Goal: Information Seeking & Learning: Learn about a topic

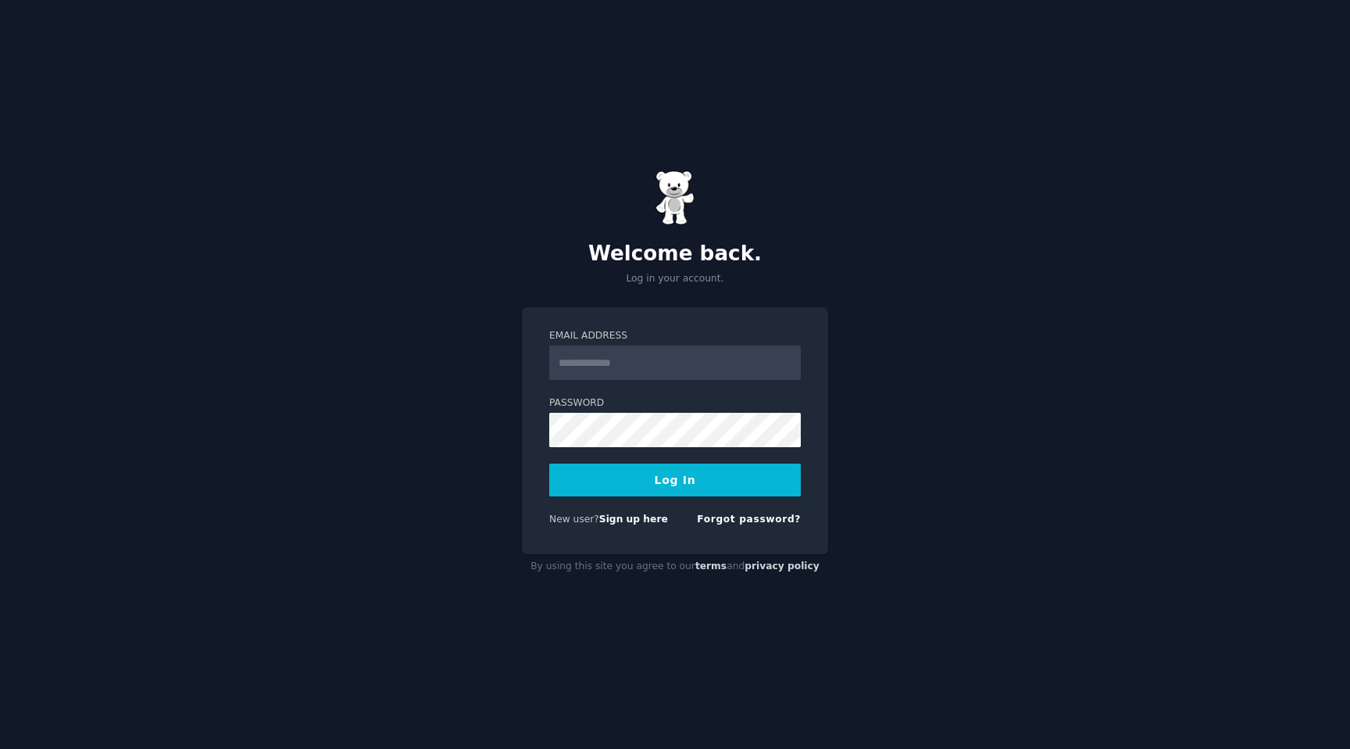
click at [683, 375] on input "Email Address" at bounding box center [675, 362] width 252 height 34
type input "**********"
click at [509, 444] on div "**********" at bounding box center [675, 374] width 1350 height 749
click at [549, 463] on button "Log In" at bounding box center [675, 479] width 252 height 33
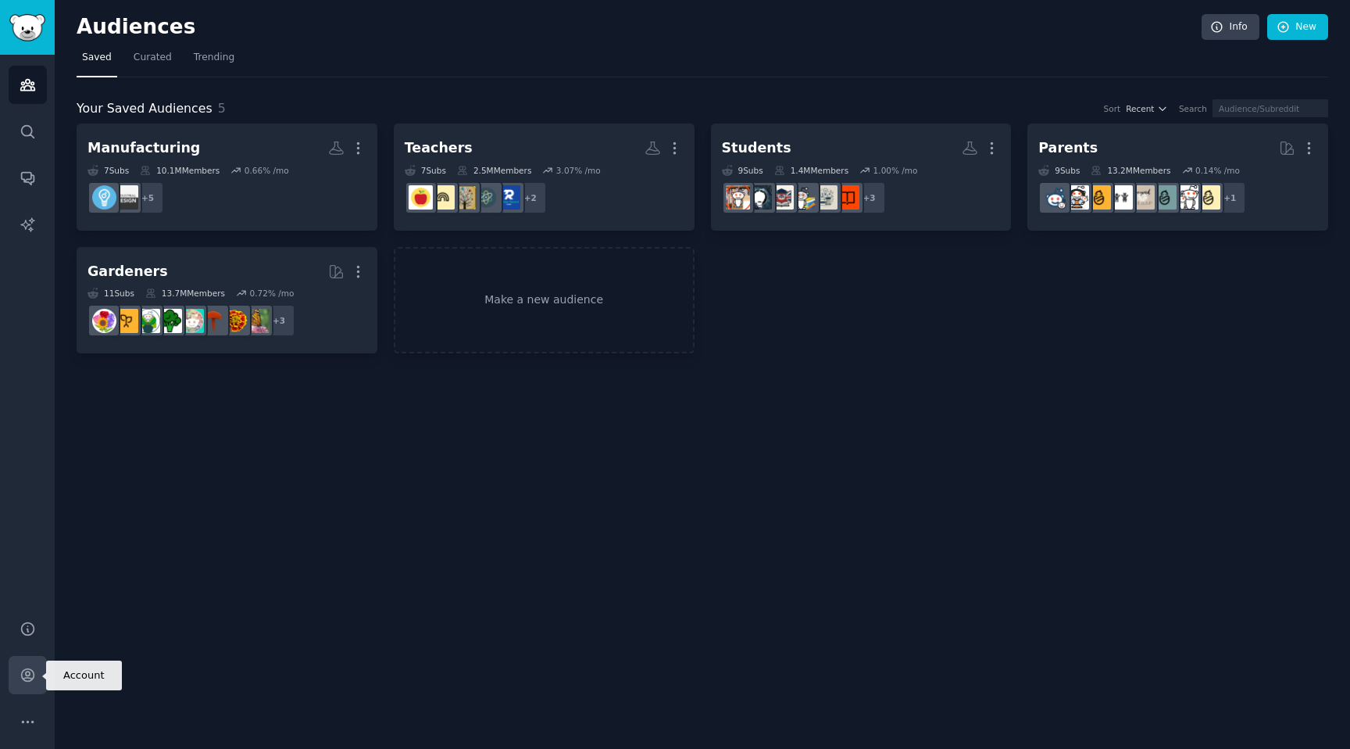
click at [16, 664] on link "Account" at bounding box center [28, 675] width 38 height 38
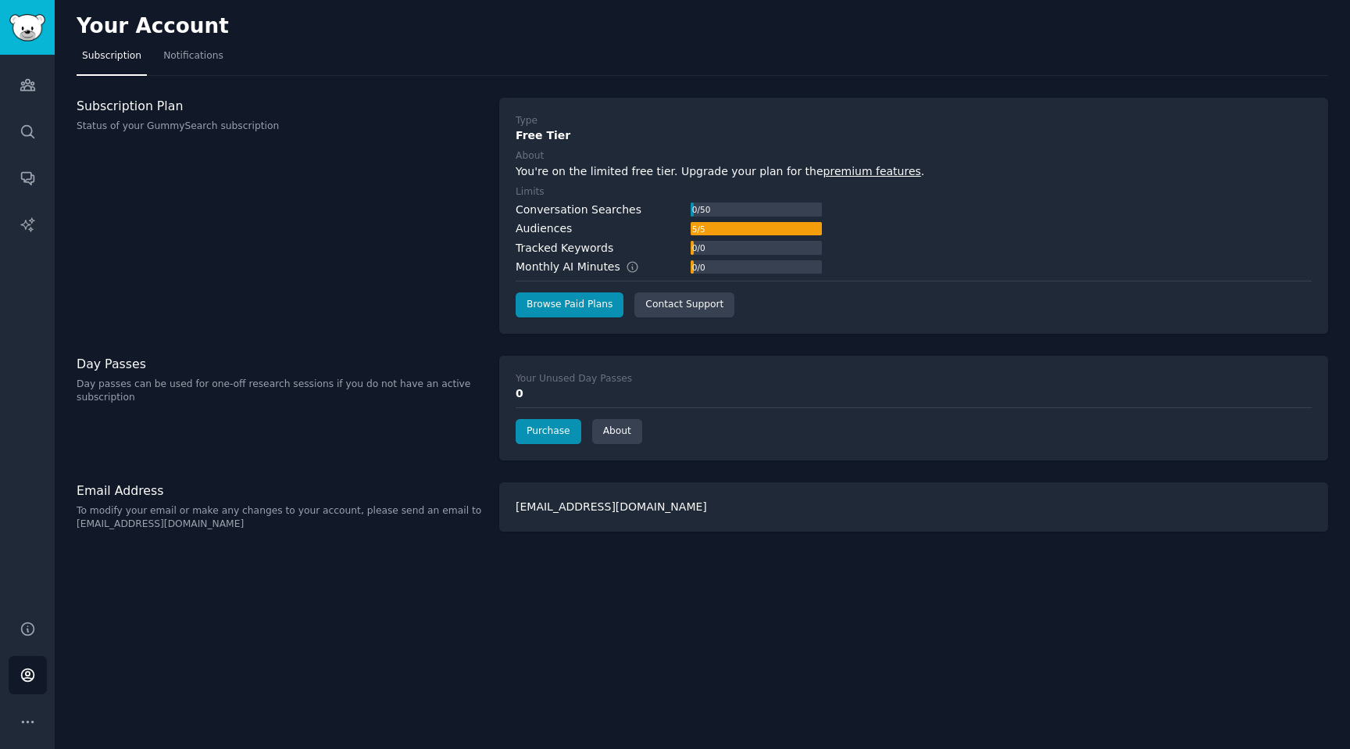
click at [30, 106] on div "Audiences Search Conversations AI Reports" at bounding box center [27, 328] width 55 height 546
click at [30, 83] on icon "Sidebar" at bounding box center [27, 85] width 14 height 11
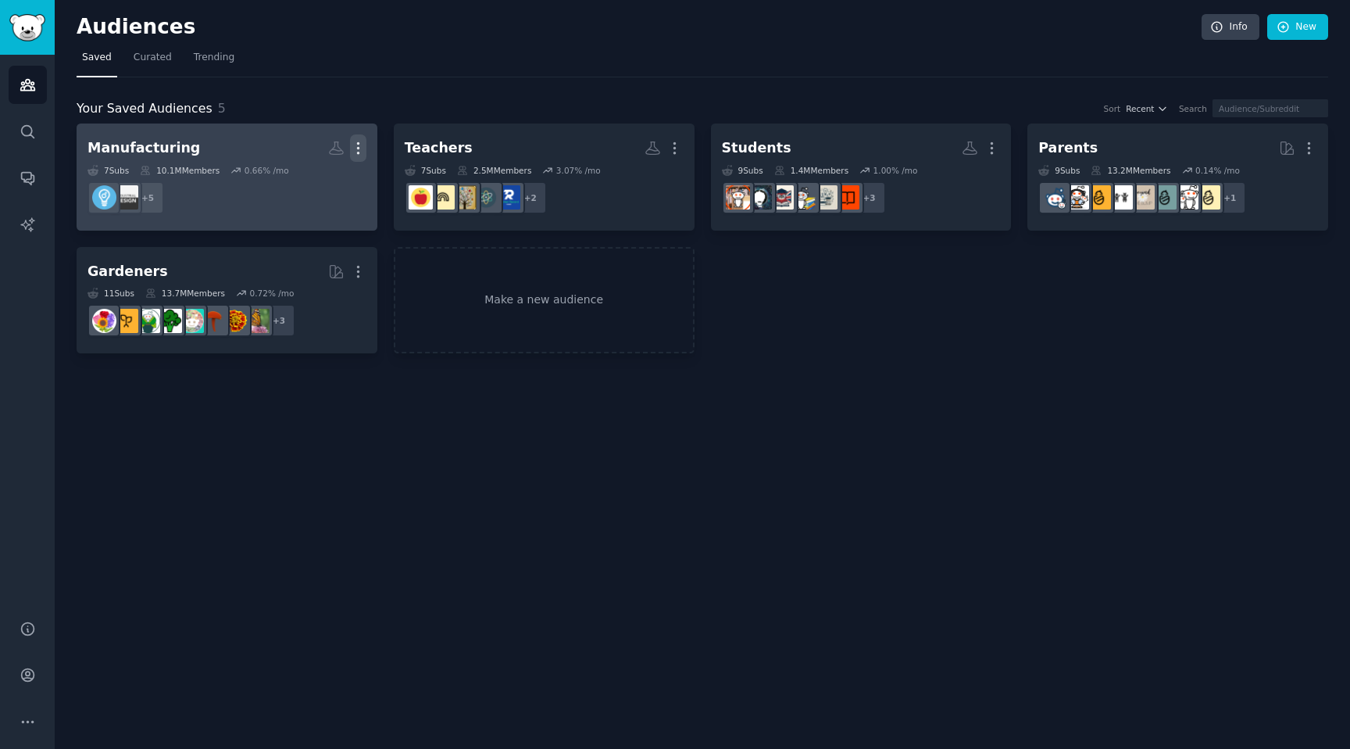
click at [362, 146] on icon "button" at bounding box center [358, 148] width 16 height 16
click at [320, 195] on div "Delete" at bounding box center [304, 181] width 74 height 33
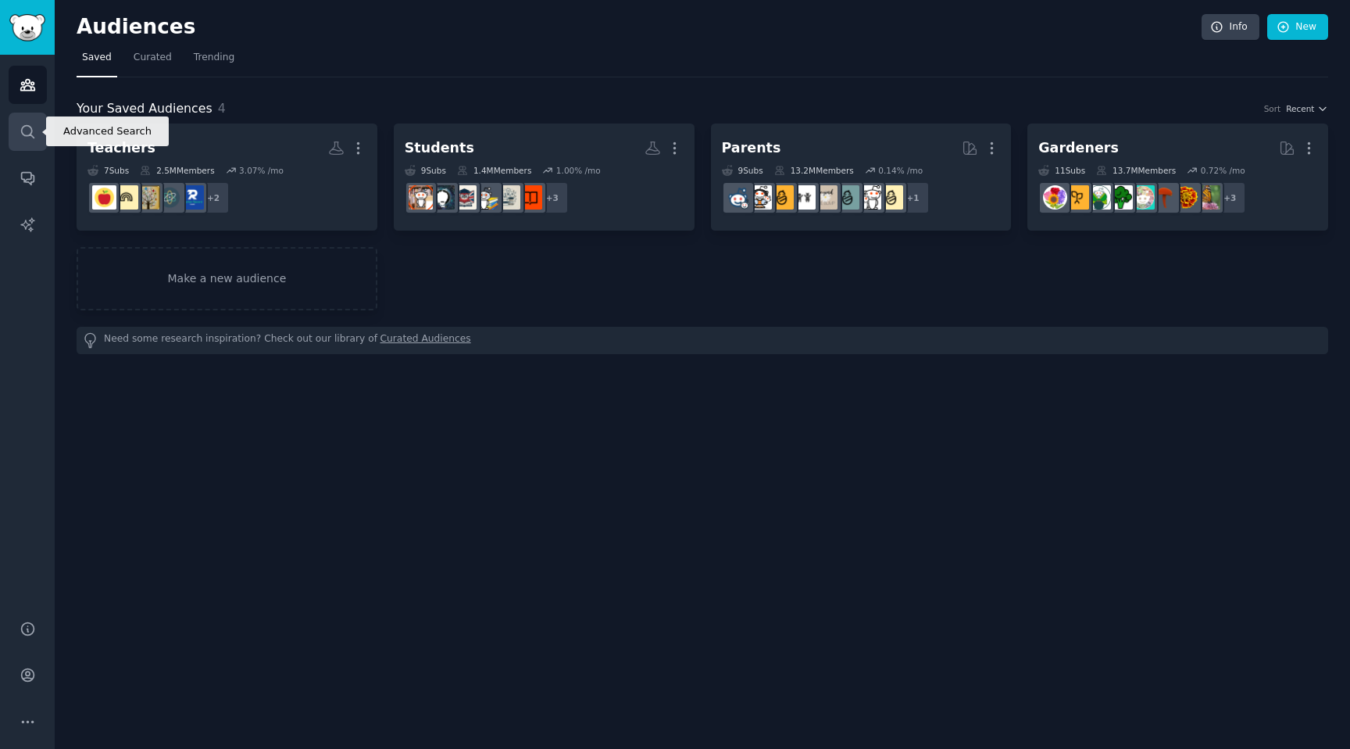
click at [23, 130] on icon "Sidebar" at bounding box center [28, 131] width 16 height 16
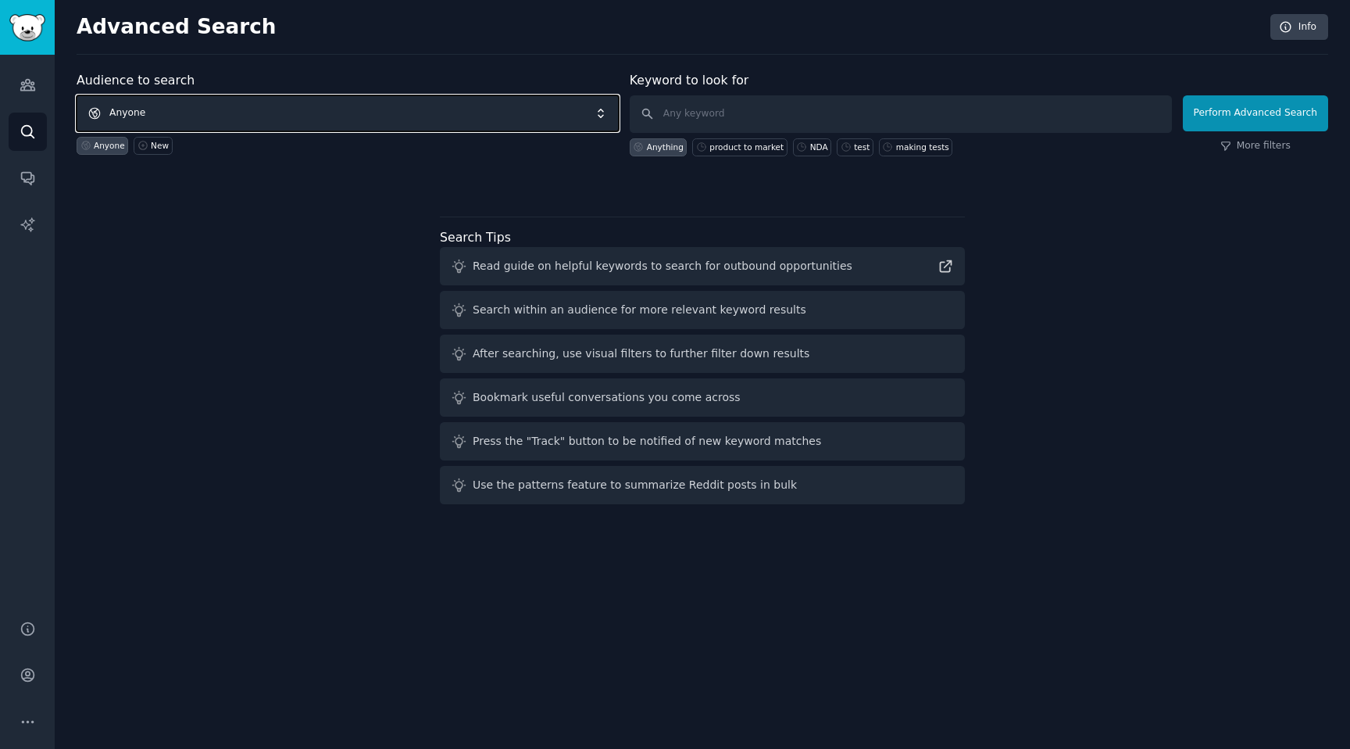
click at [421, 106] on span "Anyone" at bounding box center [348, 113] width 542 height 36
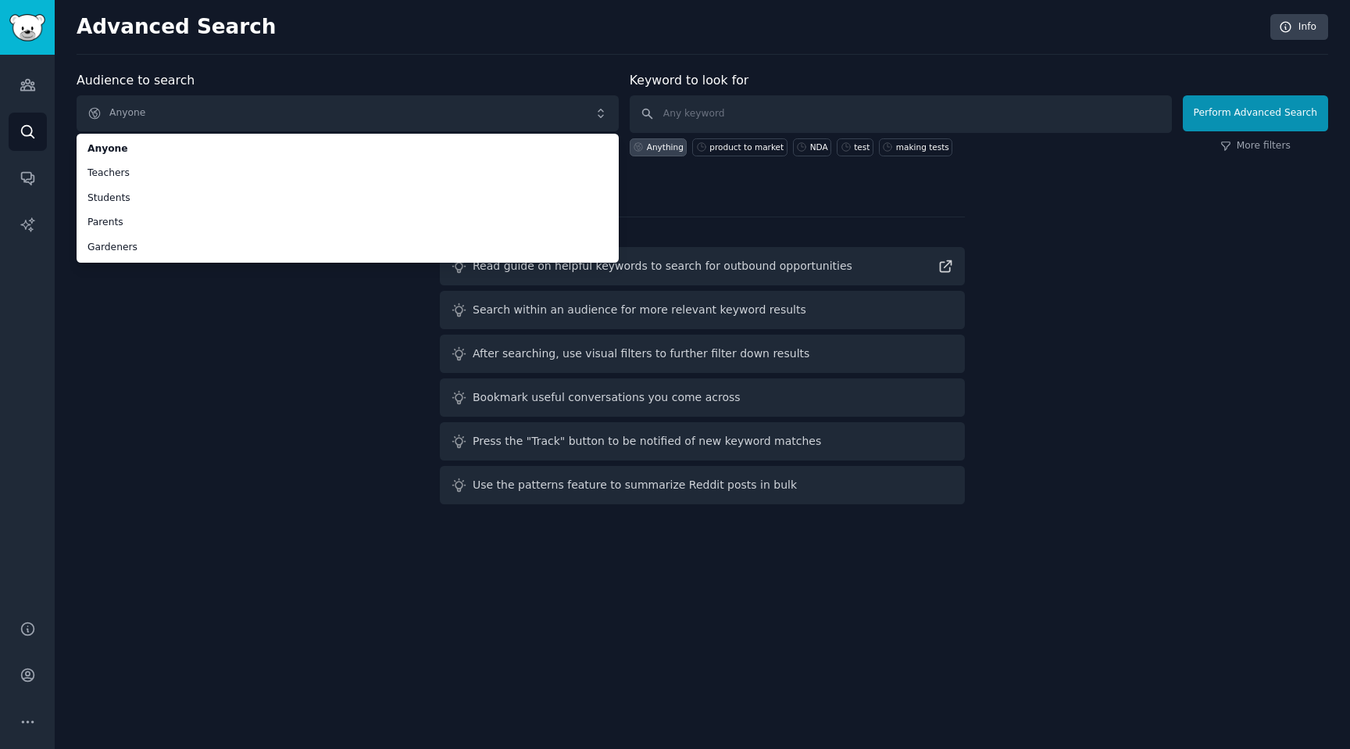
click at [331, 335] on div "Audience to search Anyone Anyone Teachers Students Parents Gardeners Anyone New…" at bounding box center [703, 290] width 1252 height 439
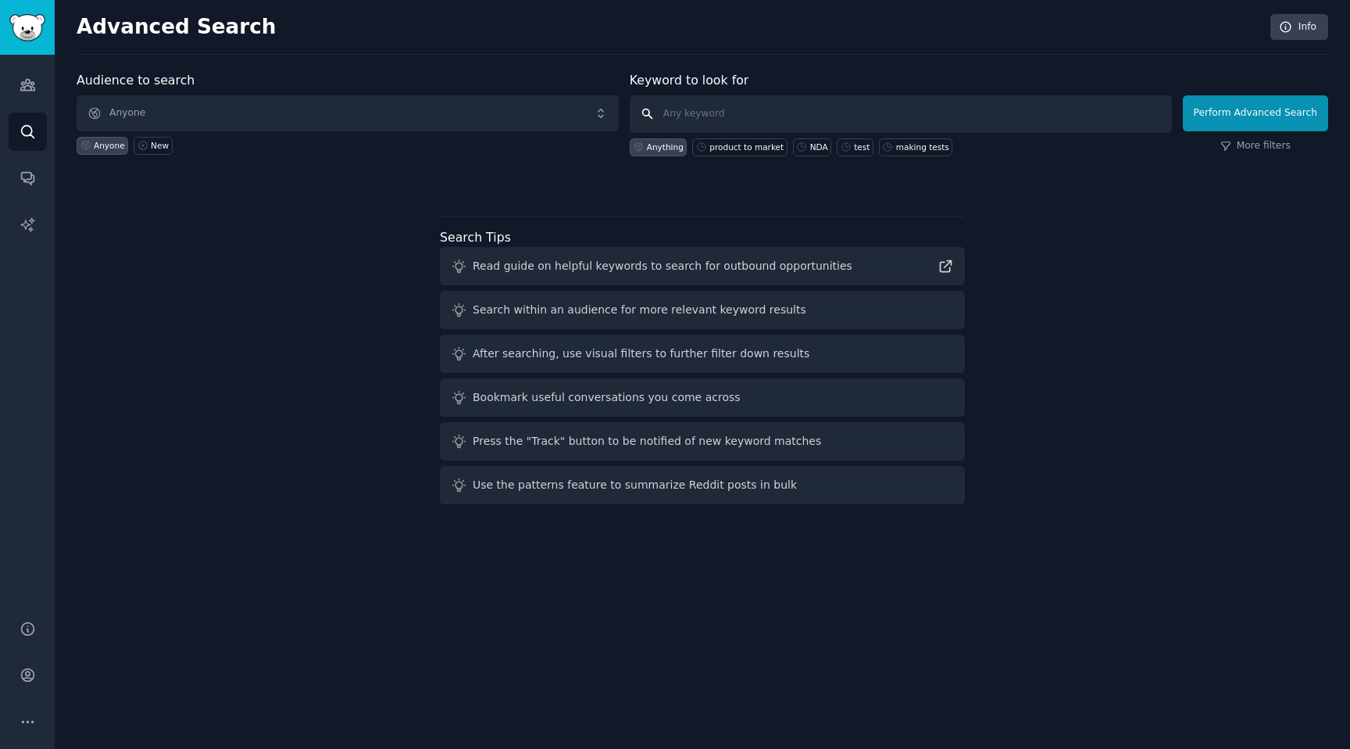
click at [817, 108] on input "text" at bounding box center [901, 114] width 542 height 38
type input "transcription"
click button "Perform Advanced Search" at bounding box center [1255, 113] width 145 height 36
click at [28, 82] on icon "Sidebar" at bounding box center [27, 85] width 14 height 11
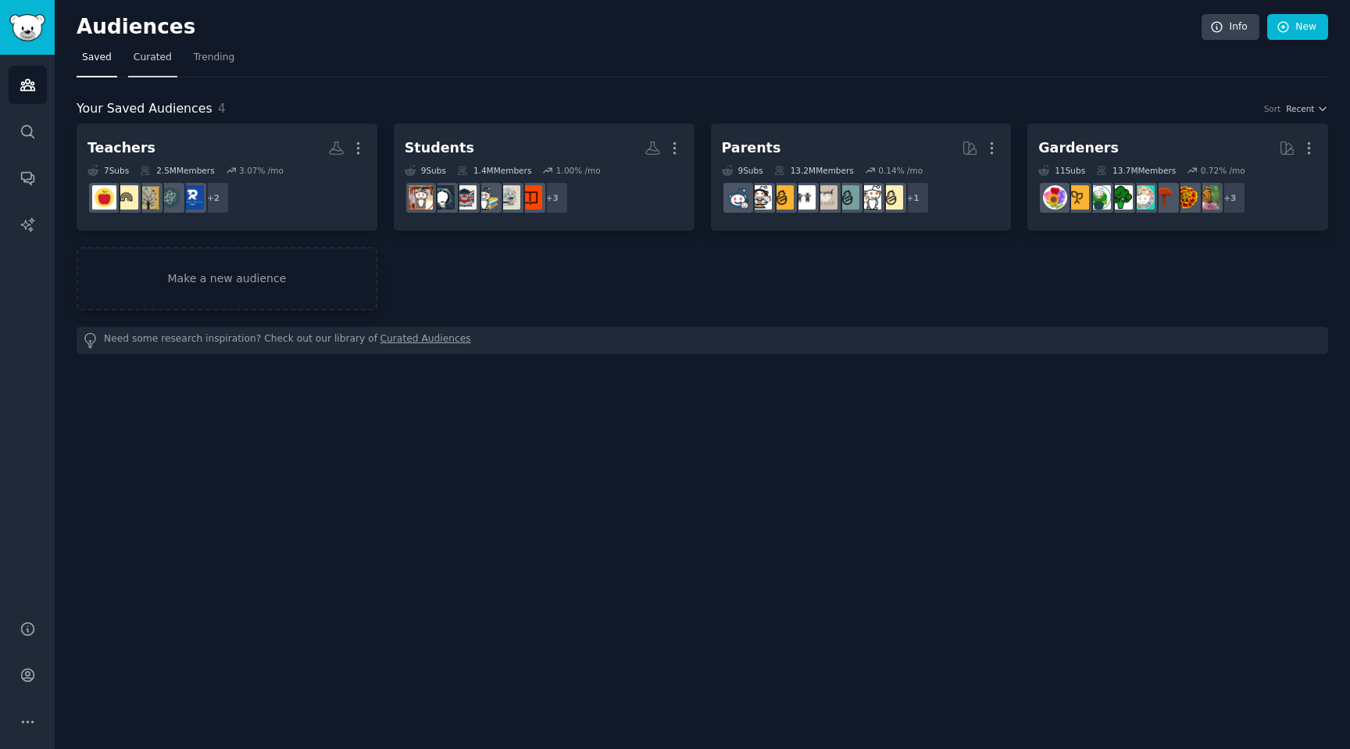
click at [163, 65] on link "Curated" at bounding box center [152, 61] width 49 height 32
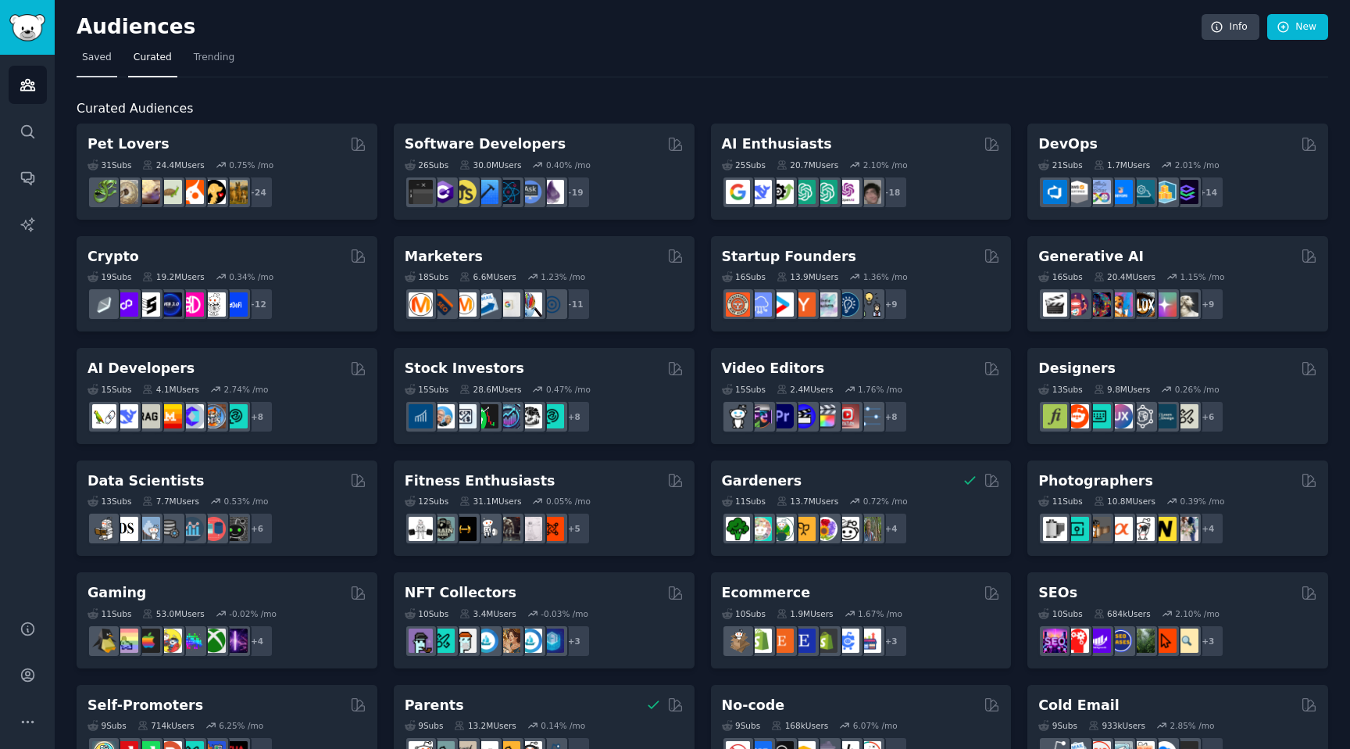
click at [94, 68] on link "Saved" at bounding box center [97, 61] width 41 height 32
